Goal: Task Accomplishment & Management: Use online tool/utility

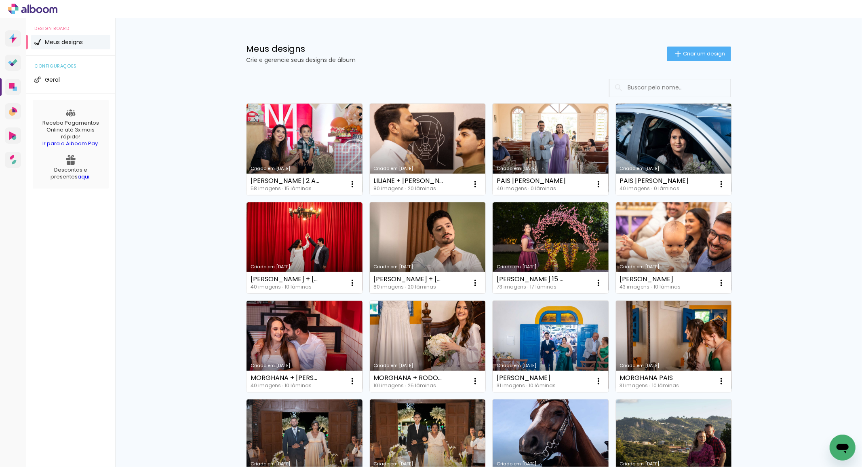
click at [391, 231] on link "Criado em [DATE]" at bounding box center [428, 247] width 116 height 91
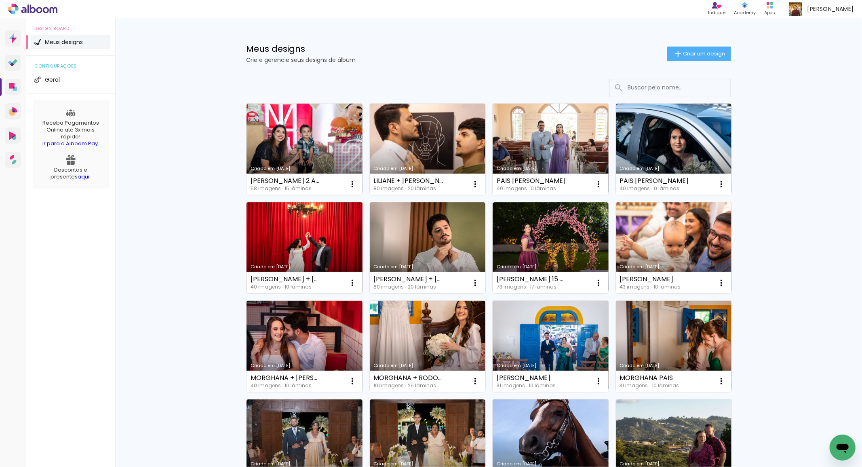
click at [328, 227] on link "Criado em [DATE]" at bounding box center [305, 247] width 116 height 91
click at [0, 0] on neon-animated-pages "Confirmar Cancelar" at bounding box center [0, 0] width 0 height 0
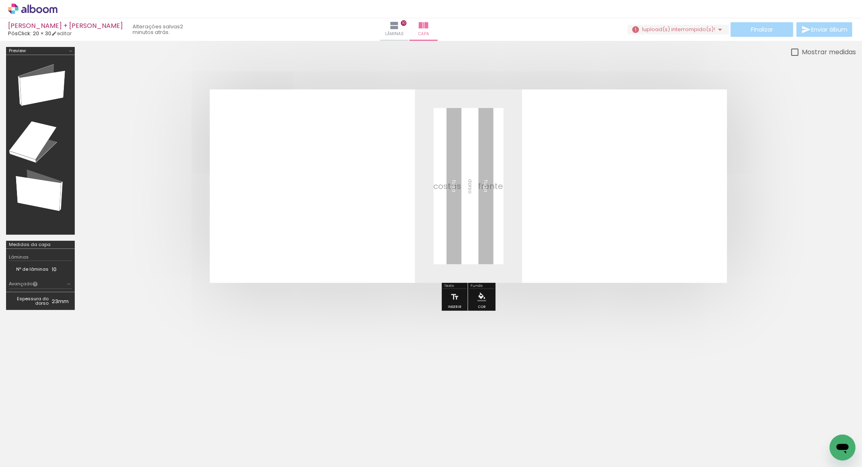
click at [404, 33] on span "Lâminas" at bounding box center [394, 33] width 19 height 7
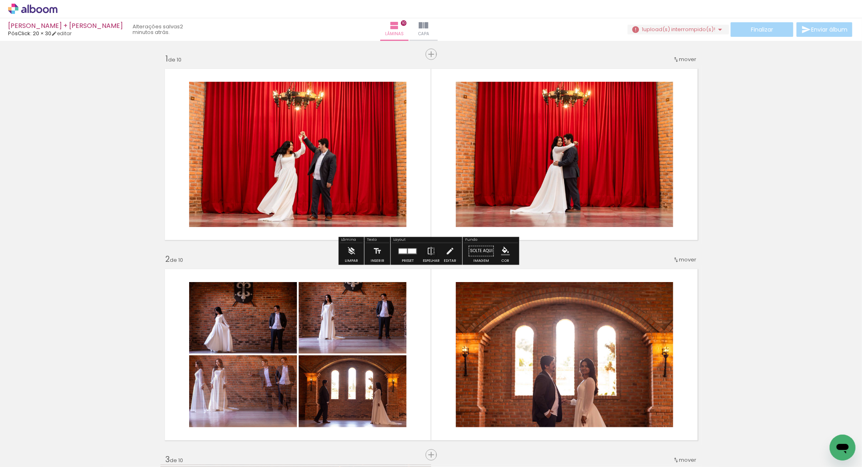
click at [764, 30] on div "Finalizar Enviar álbum" at bounding box center [741, 29] width 226 height 15
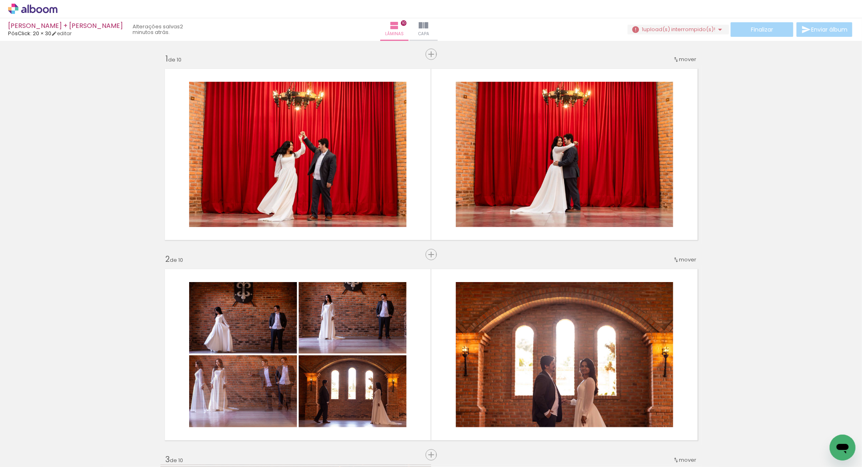
click at [764, 29] on div "Finalizar Enviar álbum" at bounding box center [741, 29] width 226 height 15
click at [764, 28] on div "Finalizar Enviar álbum" at bounding box center [741, 29] width 226 height 15
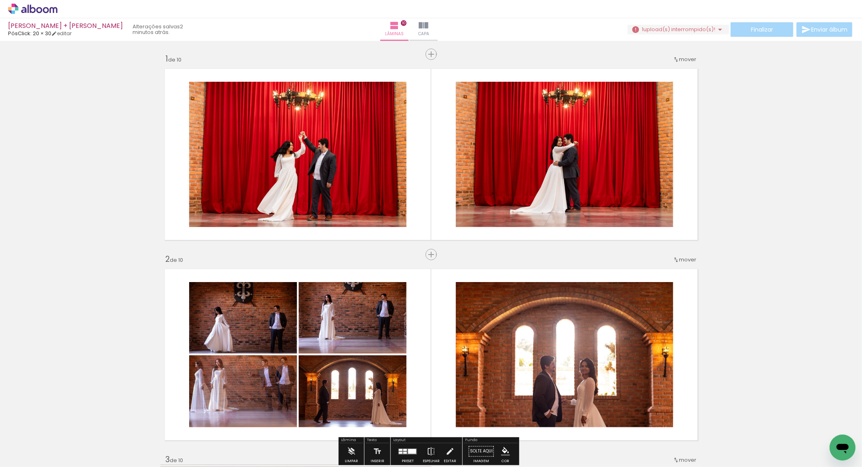
click at [290, 422] on iron-icon at bounding box center [289, 423] width 8 height 8
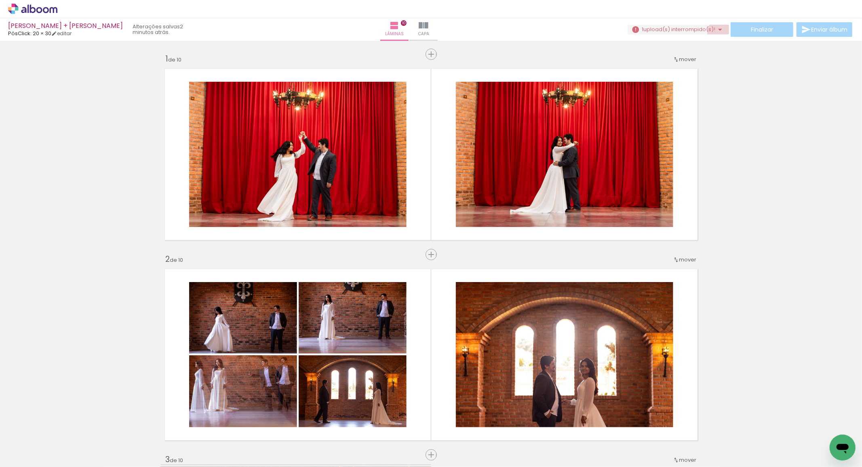
click at [720, 32] on iron-icon at bounding box center [721, 30] width 10 height 10
click at [0, 0] on slot "Buscar arquivos interrompidos" at bounding box center [0, 0] width 0 height 0
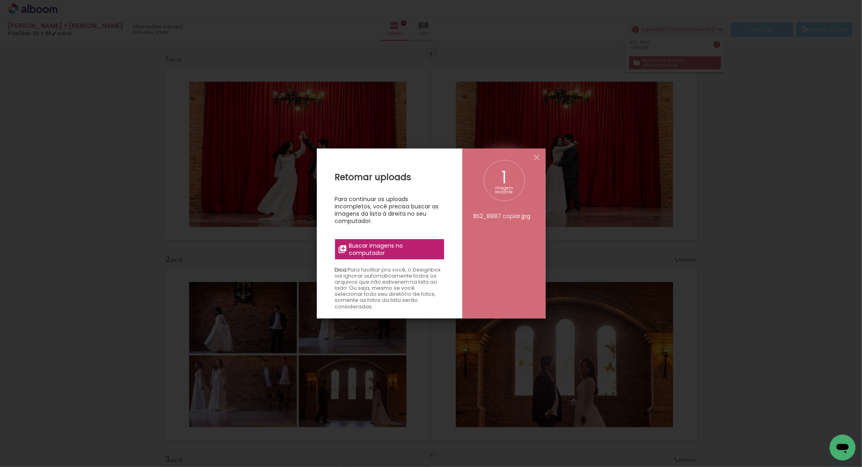
click at [395, 243] on span "Buscar imagens no computador" at bounding box center [394, 249] width 90 height 15
click at [0, 0] on input "file" at bounding box center [0, 0] width 0 height 0
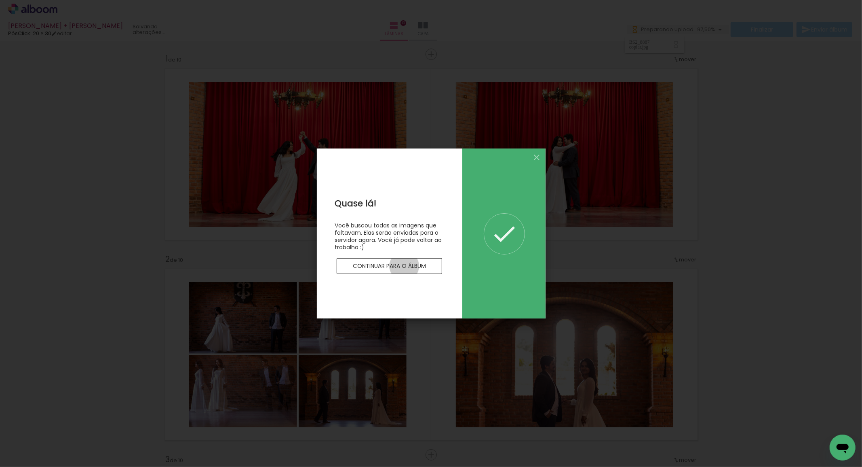
drag, startPoint x: 404, startPoint y: 266, endPoint x: 554, endPoint y: 270, distance: 149.6
click at [0, 0] on slot "Continuar para o álbum" at bounding box center [0, 0] width 0 height 0
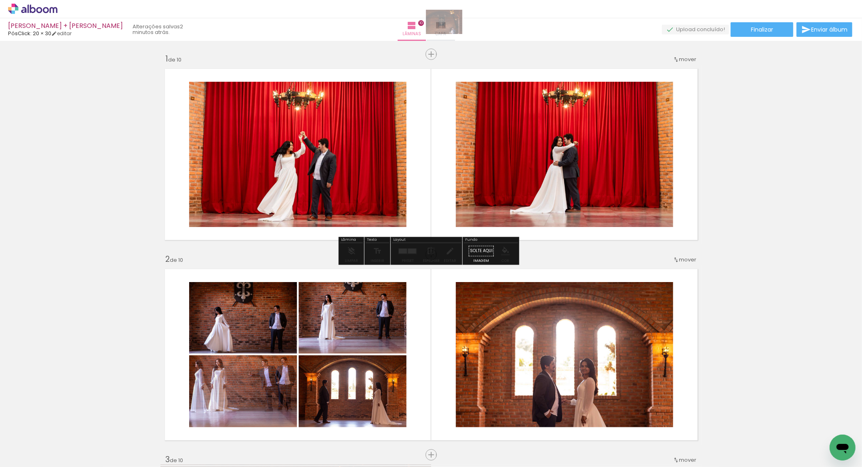
drag, startPoint x: 310, startPoint y: 447, endPoint x: 450, endPoint y: 34, distance: 435.8
click at [450, 34] on quentale-workspace at bounding box center [431, 233] width 862 height 467
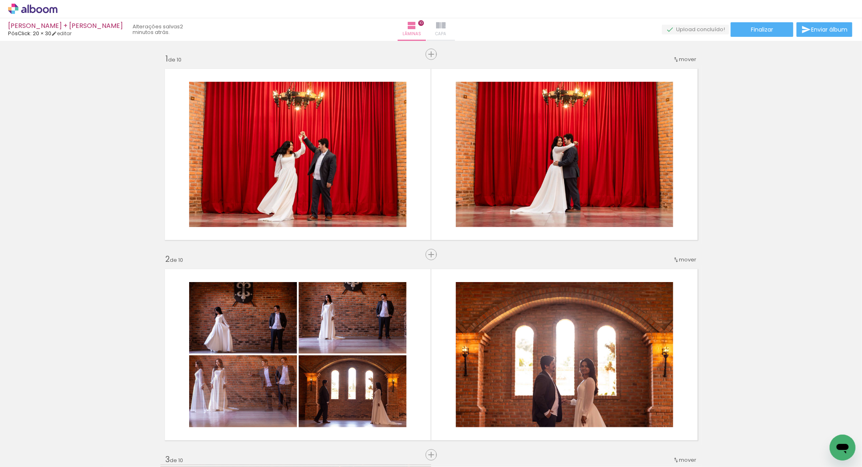
click at [446, 26] on iron-icon at bounding box center [441, 26] width 10 height 10
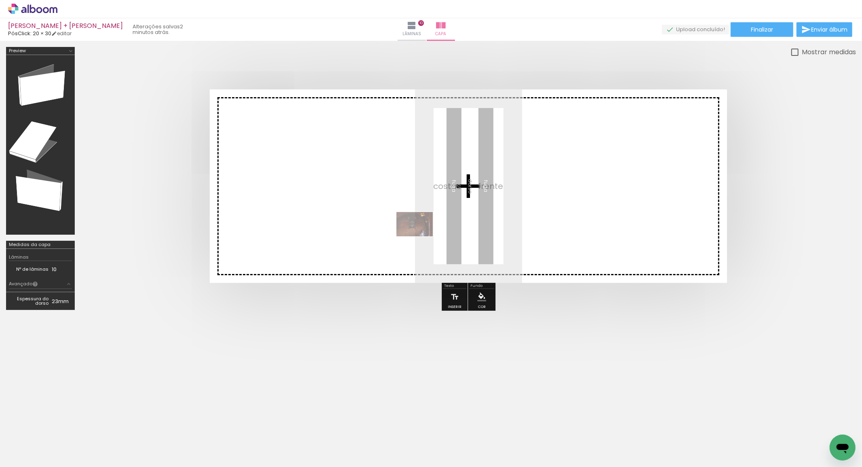
drag, startPoint x: 322, startPoint y: 434, endPoint x: 435, endPoint y: 217, distance: 244.5
click at [435, 217] on quentale-workspace at bounding box center [431, 233] width 862 height 467
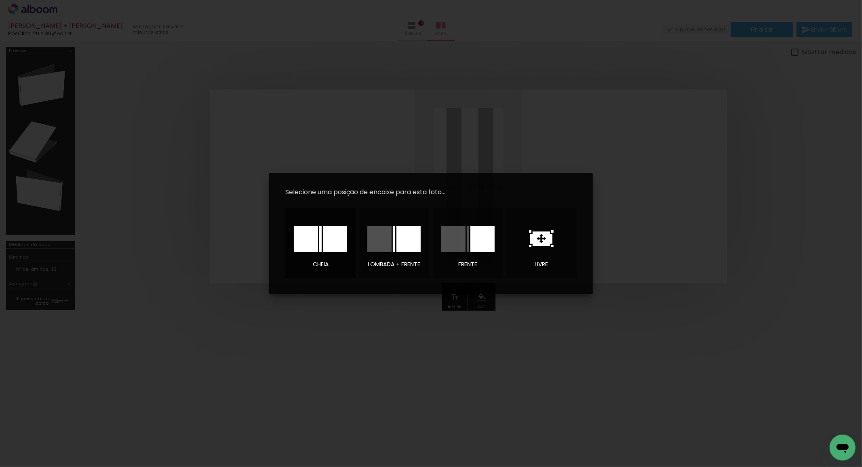
click at [333, 238] on div at bounding box center [335, 239] width 24 height 26
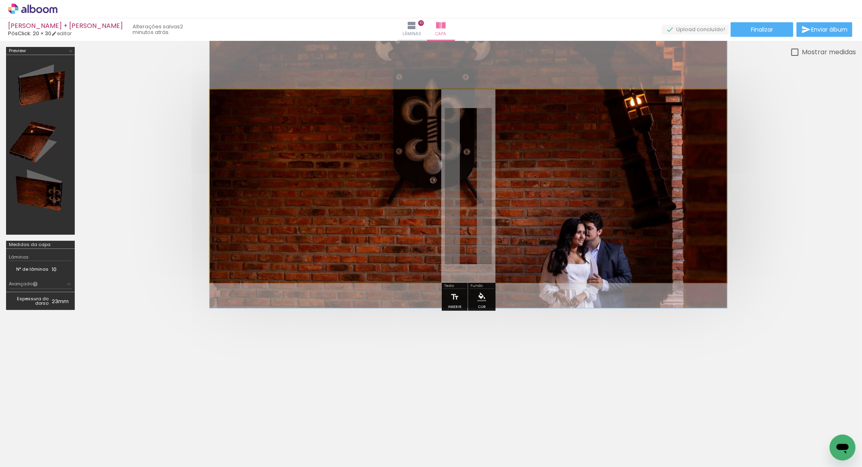
drag, startPoint x: 562, startPoint y: 203, endPoint x: 574, endPoint y: 122, distance: 81.0
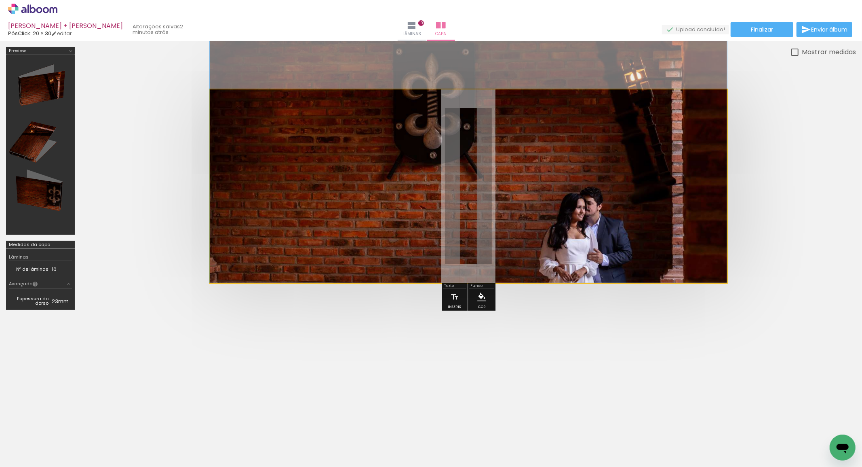
drag, startPoint x: 582, startPoint y: 190, endPoint x: 584, endPoint y: 174, distance: 15.9
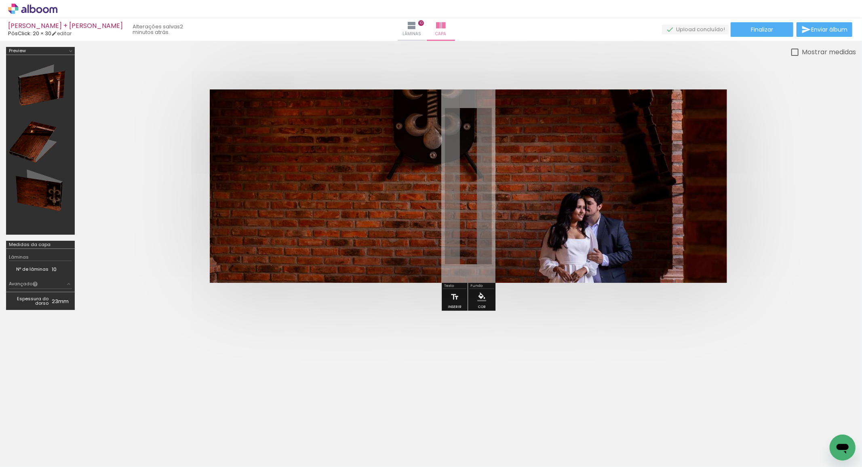
type input "JPG"
click at [772, 29] on paper-button "Finalizar" at bounding box center [762, 29] width 63 height 15
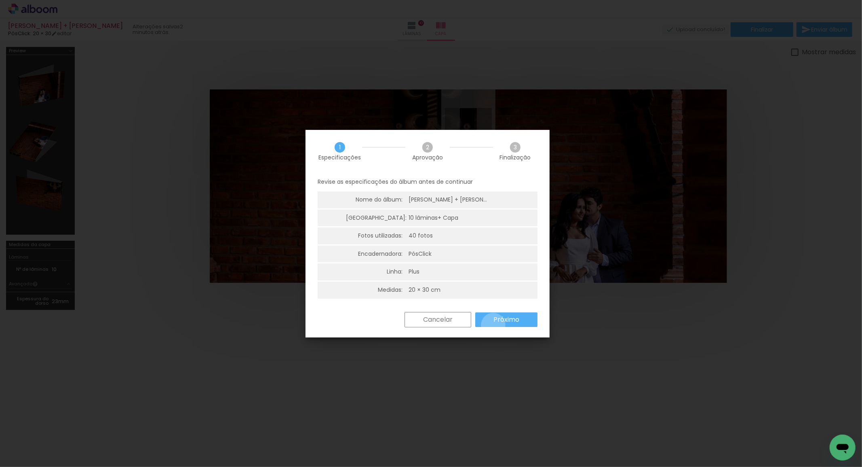
click at [494, 325] on paper-button "Próximo" at bounding box center [506, 319] width 62 height 15
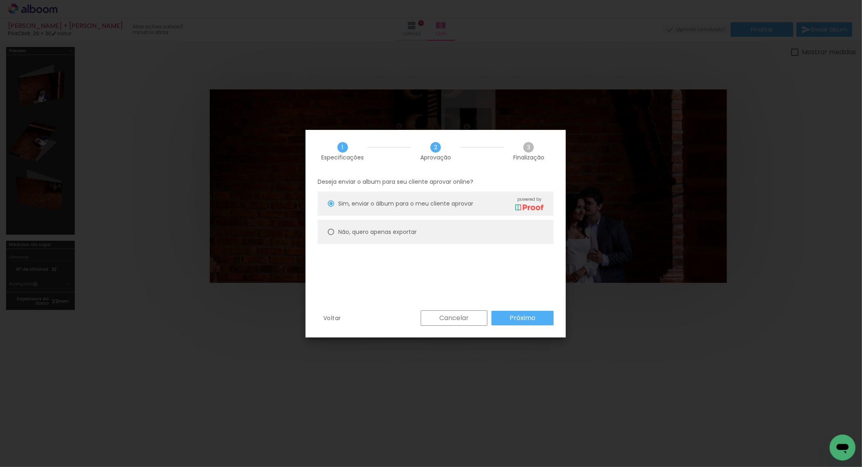
click at [334, 207] on div at bounding box center [331, 203] width 6 height 6
type paper-radio-button "on"
click at [0, 0] on slot "Próximo" at bounding box center [0, 0] width 0 height 0
type input "Alta, 300 DPI"
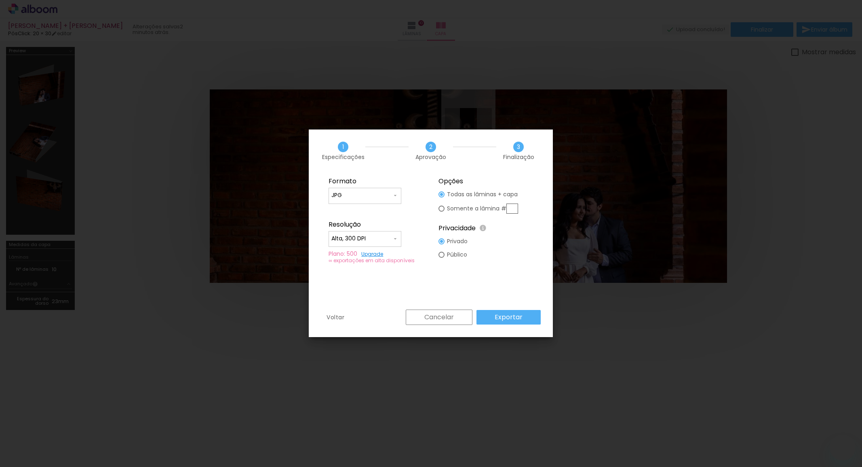
click at [0, 0] on slot "Exportar" at bounding box center [0, 0] width 0 height 0
click at [502, 316] on div "Cancelar Exportar" at bounding box center [471, 316] width 139 height 15
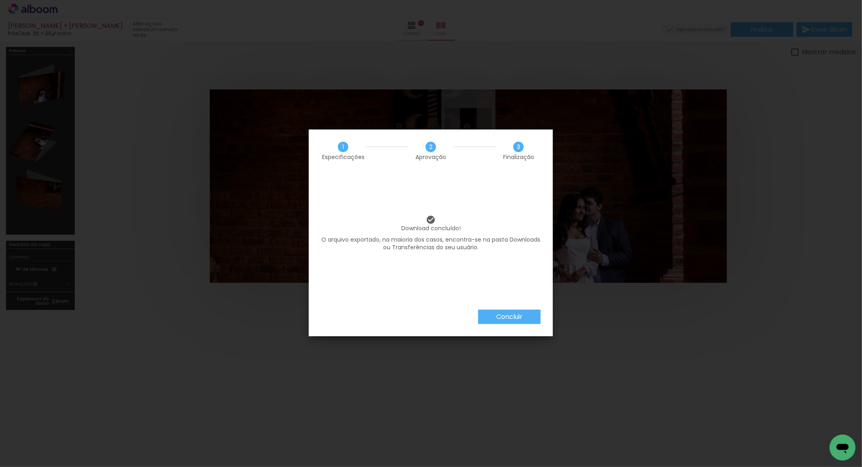
click at [488, 310] on paper-button "Concluir" at bounding box center [509, 316] width 63 height 15
